Goal: Find specific fact: Find contact information

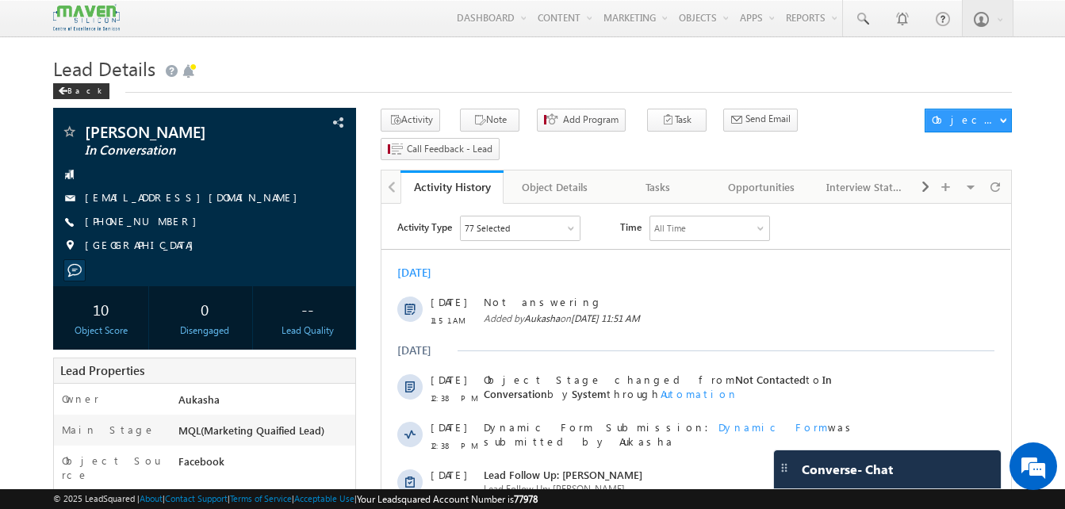
click at [279, 65] on h1 "Lead Details" at bounding box center [532, 67] width 959 height 31
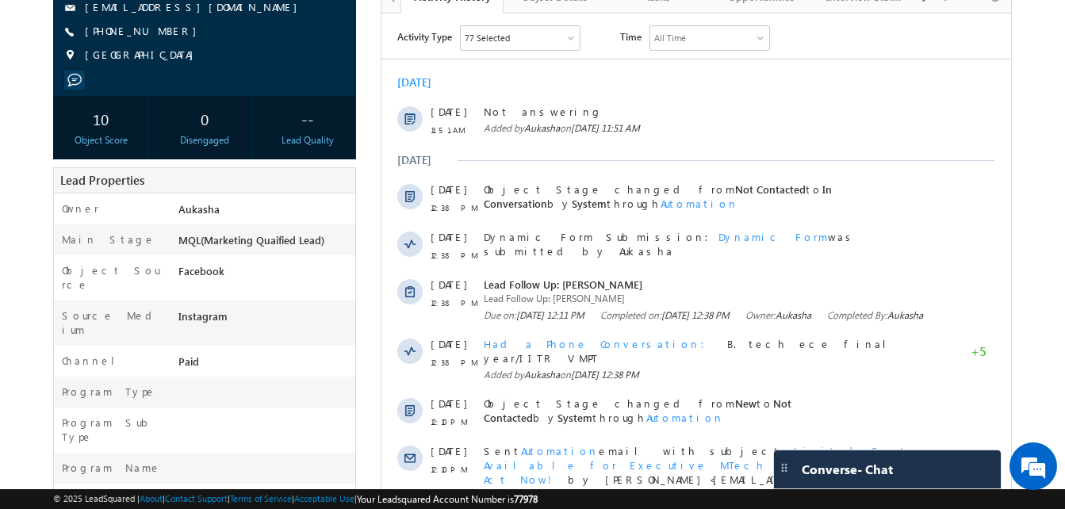
scroll to position [191, 0]
drag, startPoint x: 171, startPoint y: 35, endPoint x: 161, endPoint y: 33, distance: 9.7
click at [161, 33] on div "+91-8555928899" at bounding box center [204, 31] width 287 height 16
copy div "+91-8555928899"
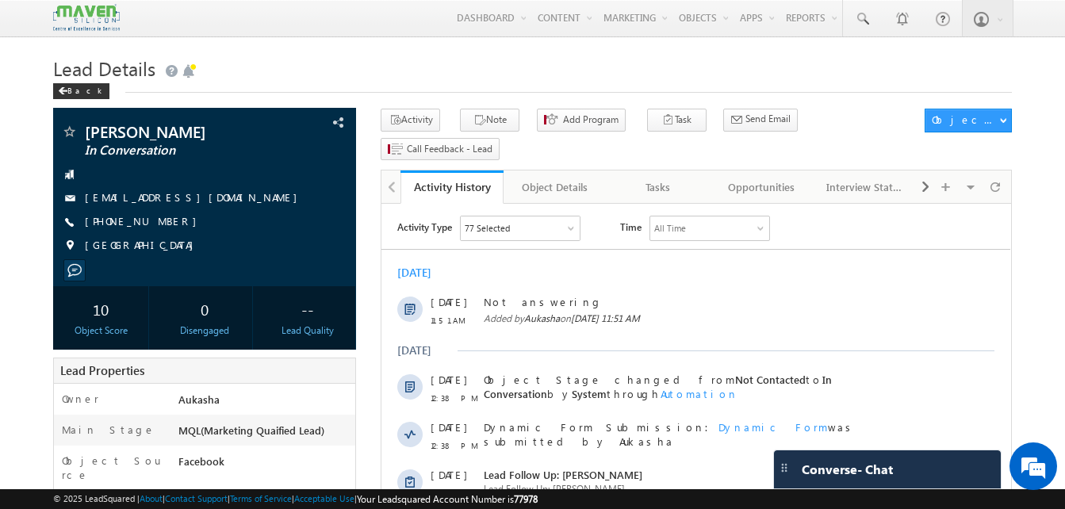
click at [460, 87] on div "Back" at bounding box center [532, 88] width 959 height 10
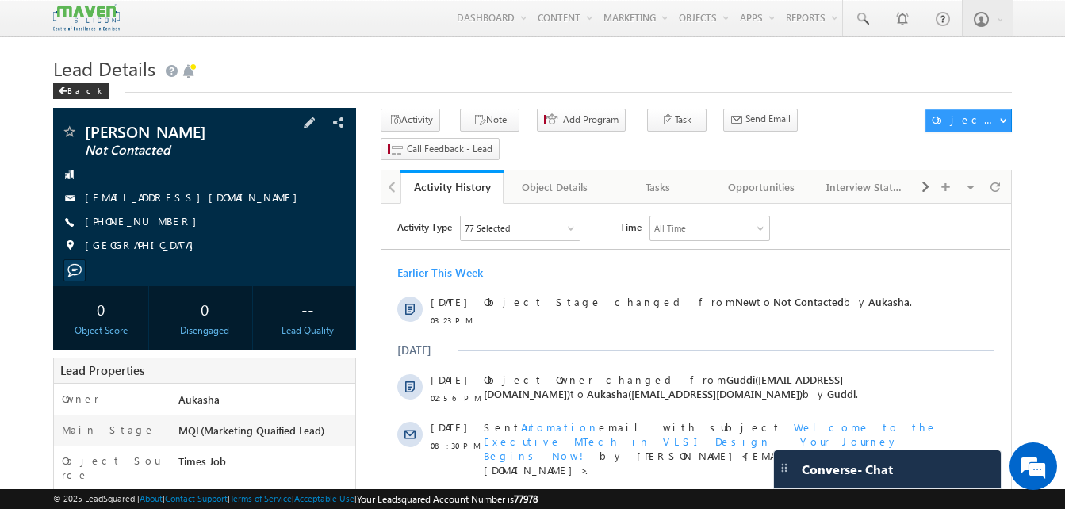
click at [162, 224] on div "+91-9944945281" at bounding box center [204, 222] width 287 height 16
copy div "+91-9944945281"
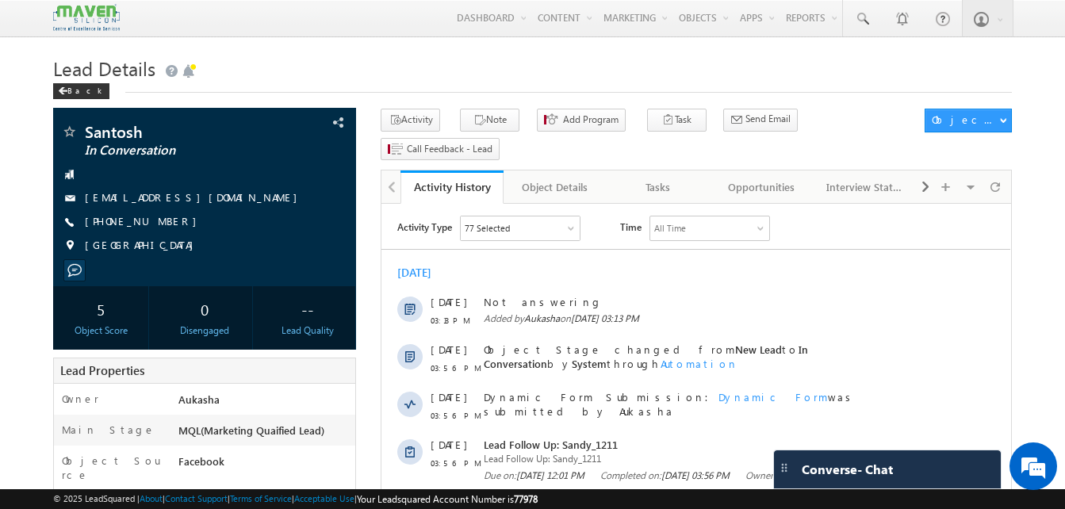
click at [501, 79] on h1 "Lead Details" at bounding box center [532, 67] width 959 height 31
drag, startPoint x: 174, startPoint y: 221, endPoint x: 162, endPoint y: 223, distance: 12.0
click at [162, 223] on div "+91-8754760023" at bounding box center [204, 222] width 287 height 16
copy div "+91-8754760023"
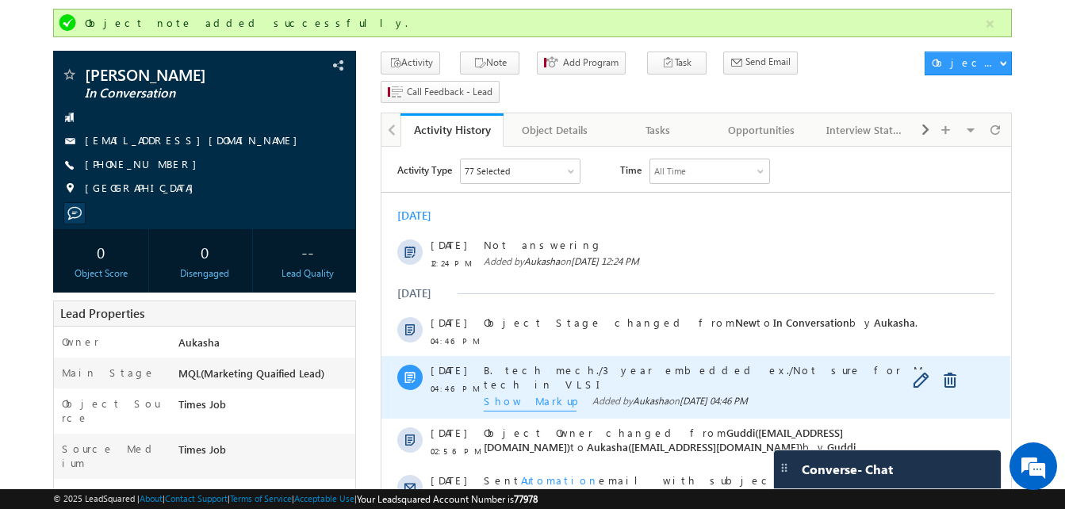
scroll to position [98, 0]
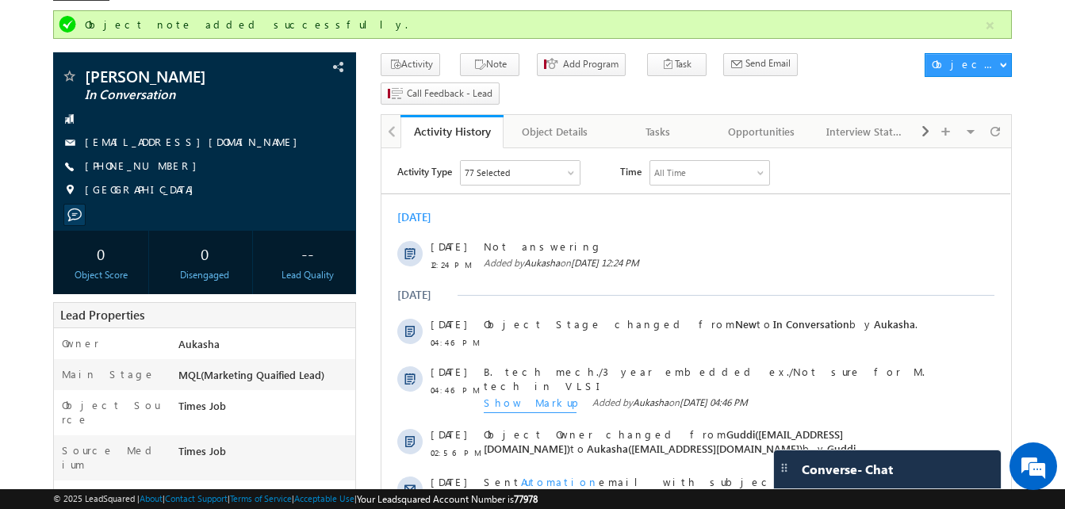
click at [555, 220] on div "[DATE]" at bounding box center [696, 217] width 629 height 14
click at [584, 212] on div "[DATE]" at bounding box center [696, 217] width 629 height 14
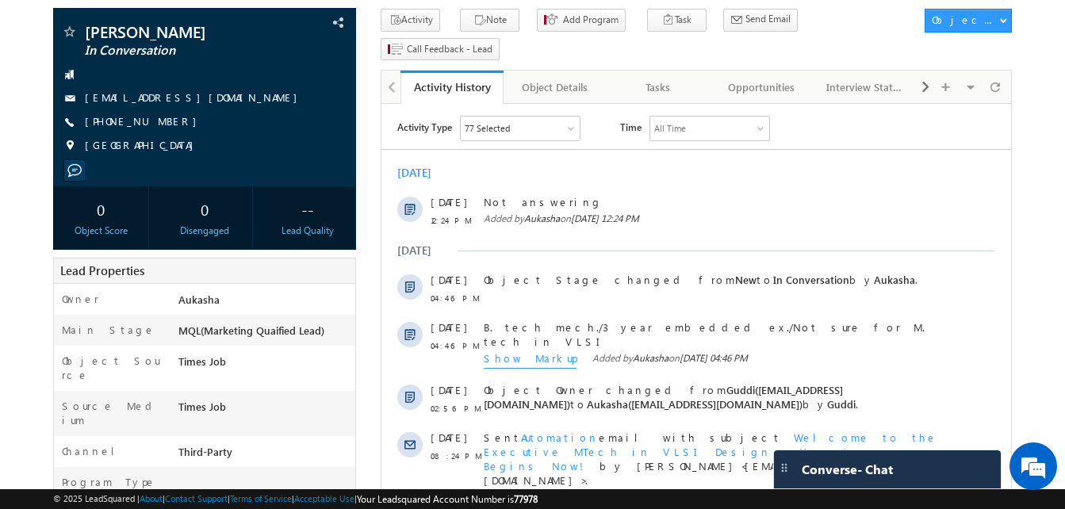
scroll to position [0, 0]
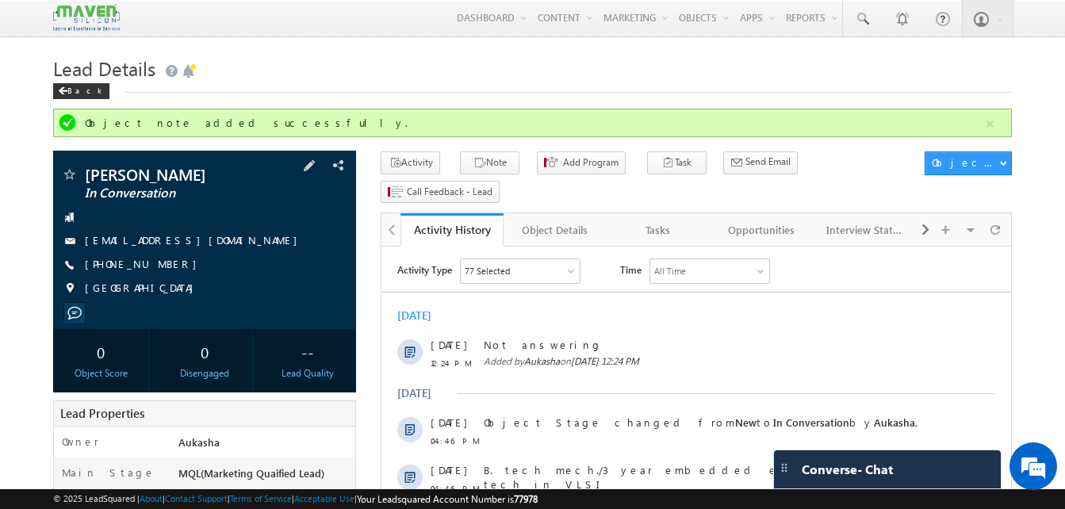
drag, startPoint x: 175, startPoint y: 268, endPoint x: 161, endPoint y: 267, distance: 14.3
click at [161, 267] on div "+91-9701857096" at bounding box center [204, 265] width 287 height 16
copy div "+91-9701857096"
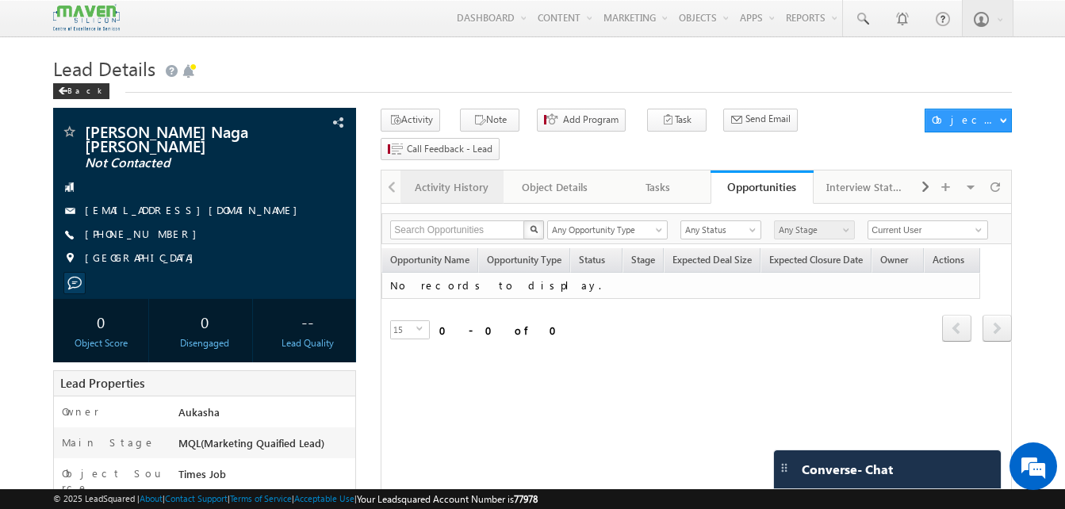
click at [473, 178] on div "Activity History" at bounding box center [451, 187] width 76 height 19
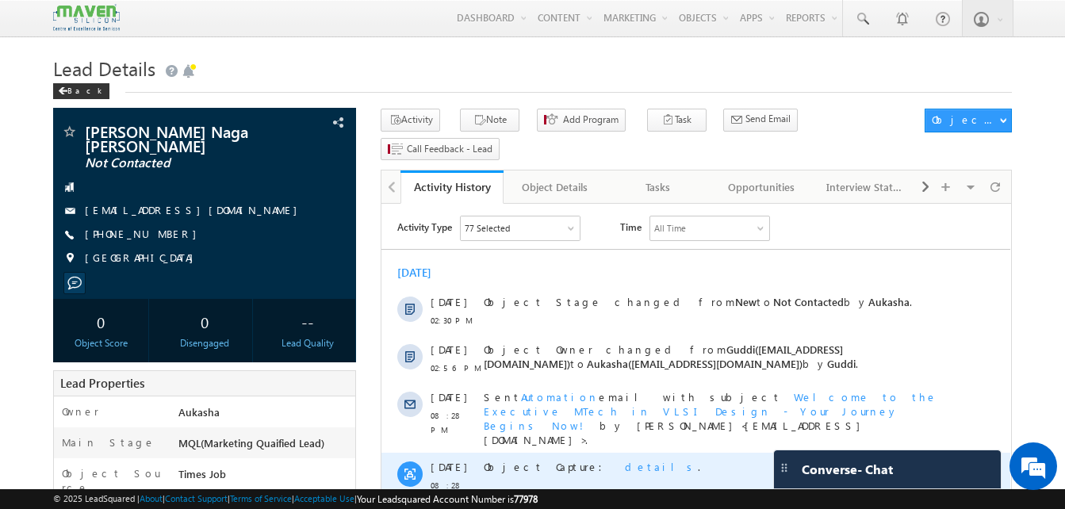
click at [625, 460] on span "details" at bounding box center [661, 466] width 73 height 13
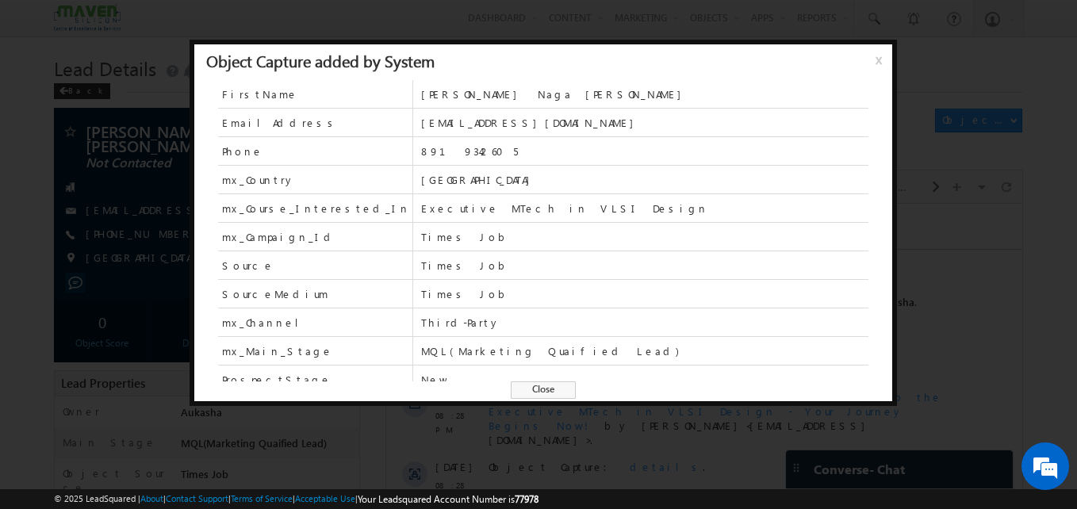
click at [877, 62] on span "x" at bounding box center [882, 66] width 13 height 29
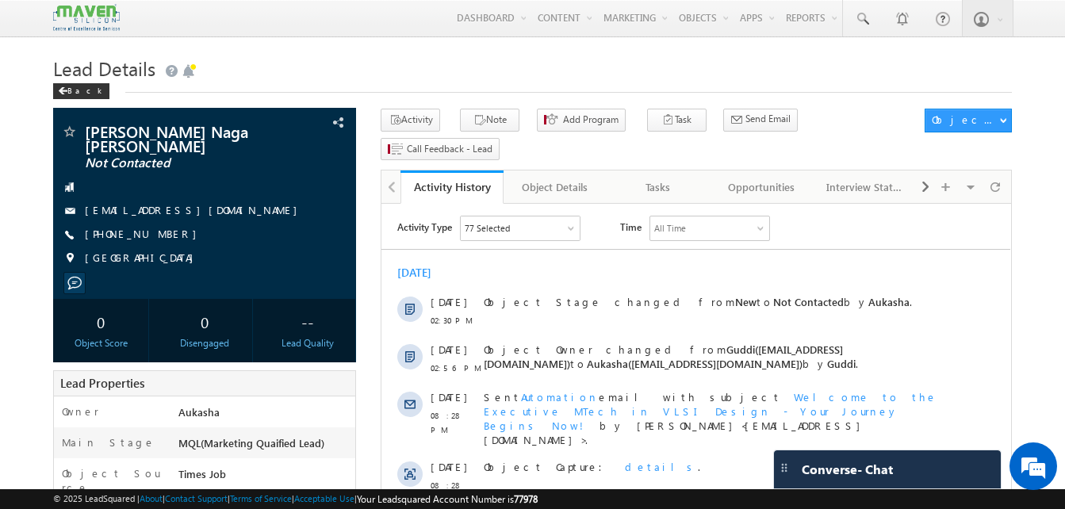
click at [884, 69] on h1 "Lead Details" at bounding box center [532, 67] width 959 height 31
click at [160, 236] on div "[PHONE_NUMBER]" at bounding box center [204, 235] width 287 height 16
copy div "[PHONE_NUMBER]"
